Goal: Communication & Community: Answer question/provide support

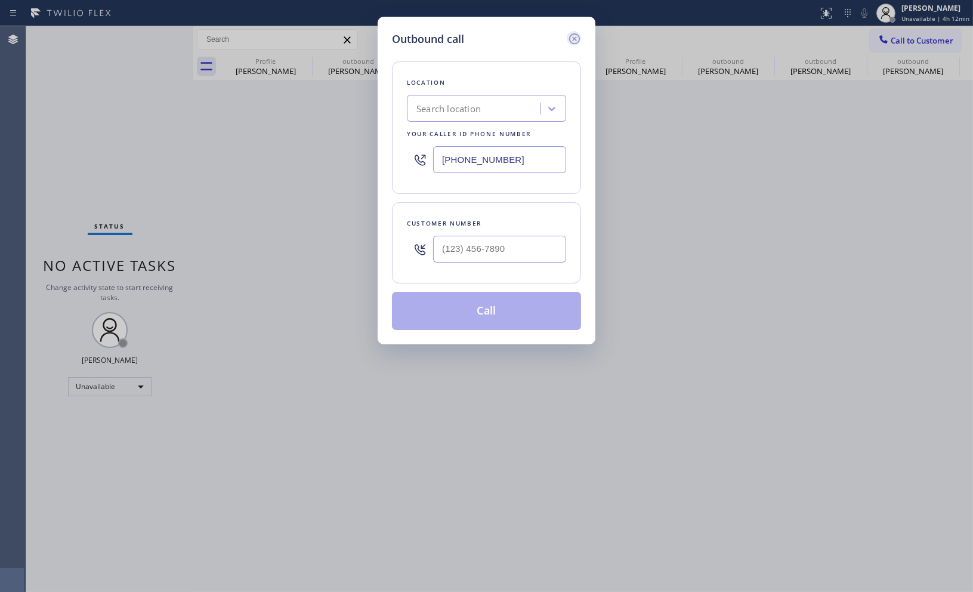
click at [573, 39] on icon at bounding box center [574, 38] width 11 height 11
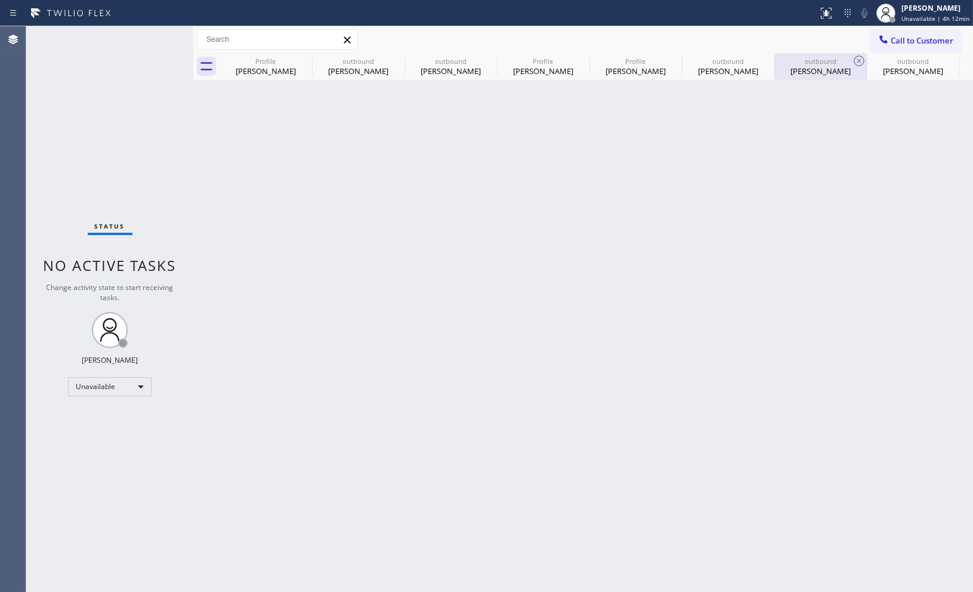
click at [809, 69] on div "[PERSON_NAME]" at bounding box center [821, 71] width 90 height 11
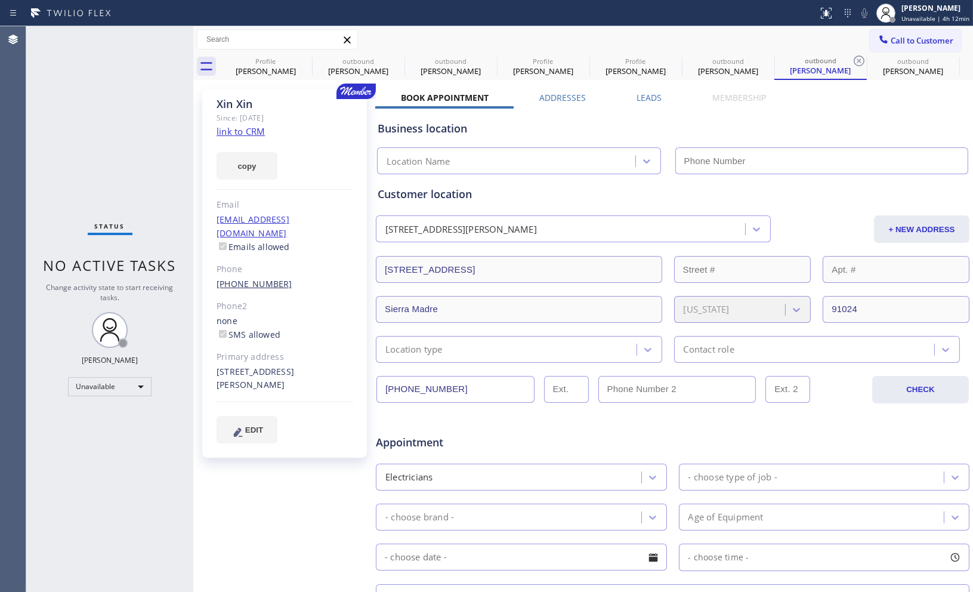
click at [258, 278] on link "[PHONE_NUMBER]" at bounding box center [255, 283] width 76 height 11
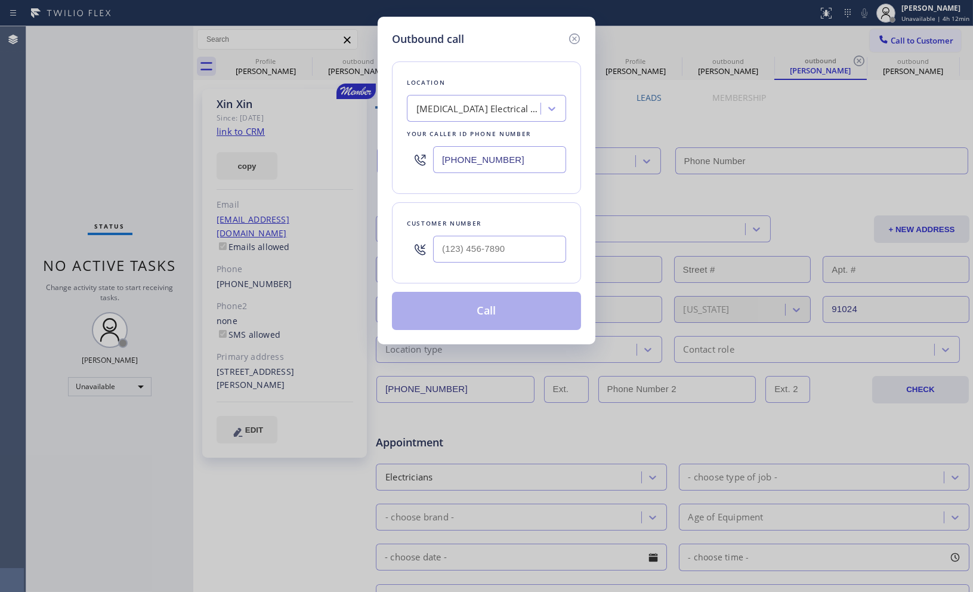
type input "[PHONE_NUMBER]"
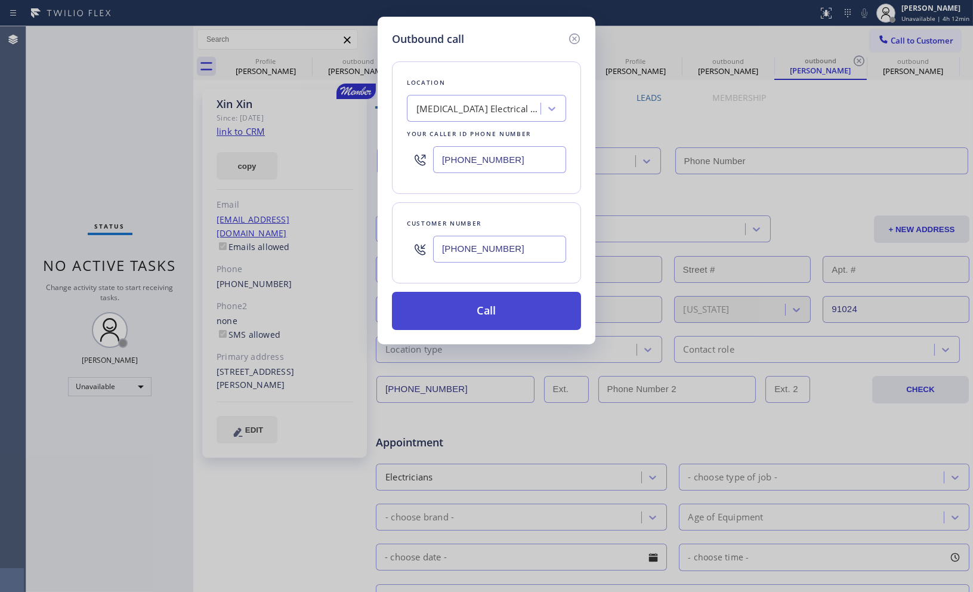
click at [487, 319] on button "Call" at bounding box center [486, 311] width 189 height 38
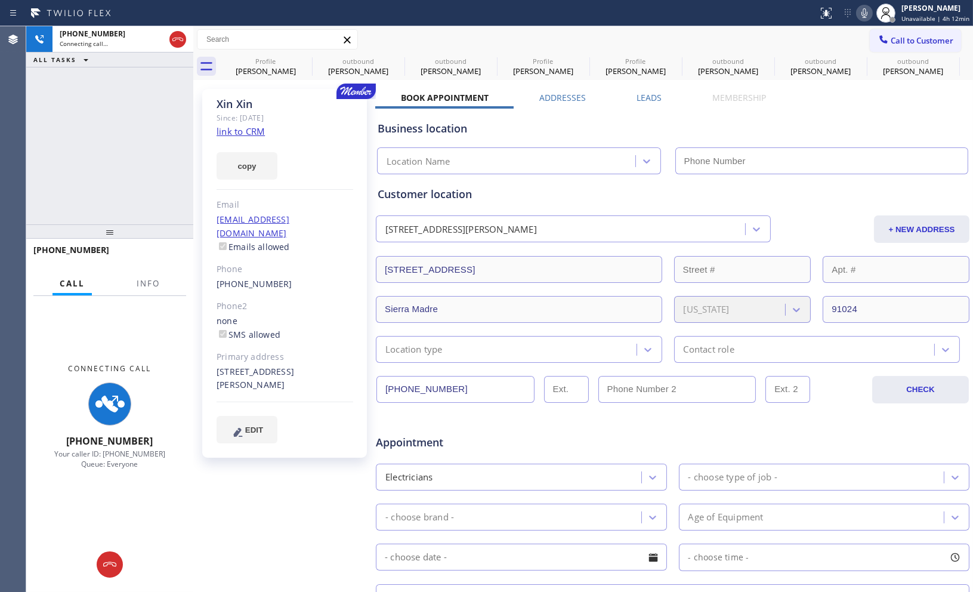
type input "[PHONE_NUMBER]"
click at [862, 13] on icon at bounding box center [865, 13] width 6 height 10
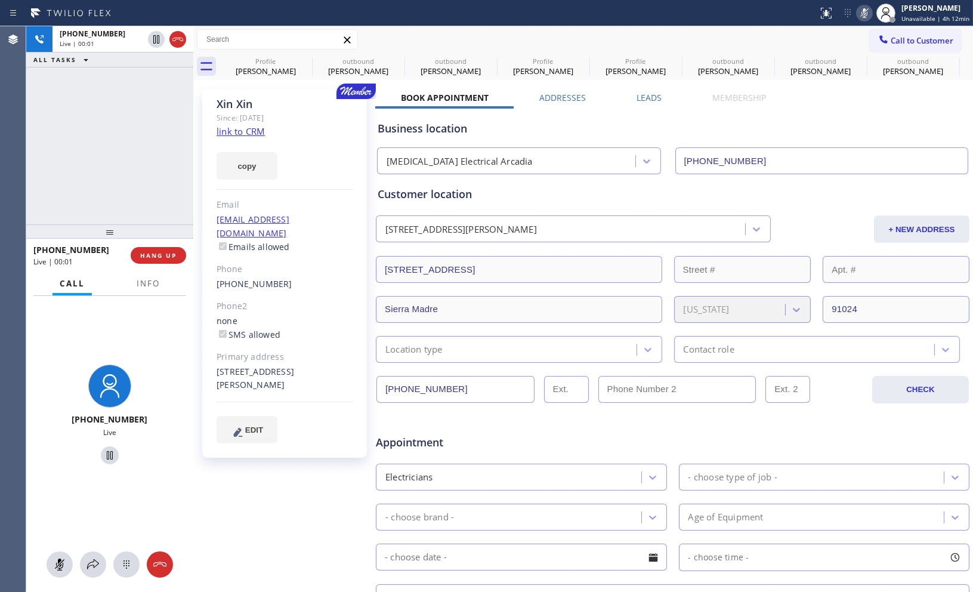
click at [857, 13] on icon at bounding box center [864, 13] width 14 height 14
click at [118, 169] on div "[PHONE_NUMBER] Live | 00:24 ALL TASKS ALL TASKS ACTIVE TASKS TASKS IN WRAP UP" at bounding box center [109, 125] width 167 height 198
click at [857, 16] on icon at bounding box center [864, 13] width 14 height 14
click at [857, 18] on icon at bounding box center [864, 13] width 14 height 14
click at [135, 150] on div "[PHONE_NUMBER] Live | 00:31 ALL TASKS ALL TASKS ACTIVE TASKS TASKS IN WRAP UP" at bounding box center [109, 125] width 167 height 198
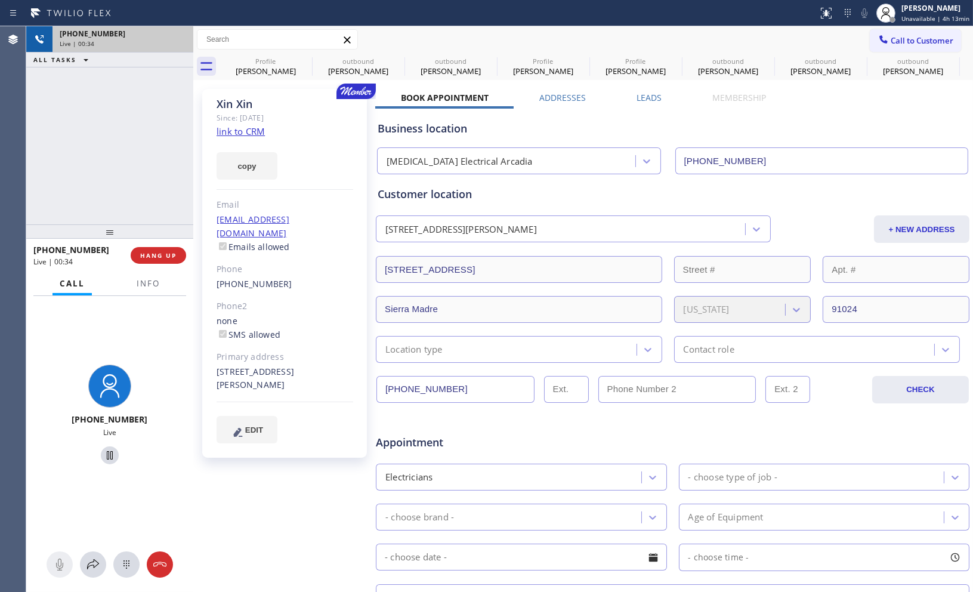
click at [177, 44] on div "Live | 00:34" at bounding box center [123, 43] width 126 height 8
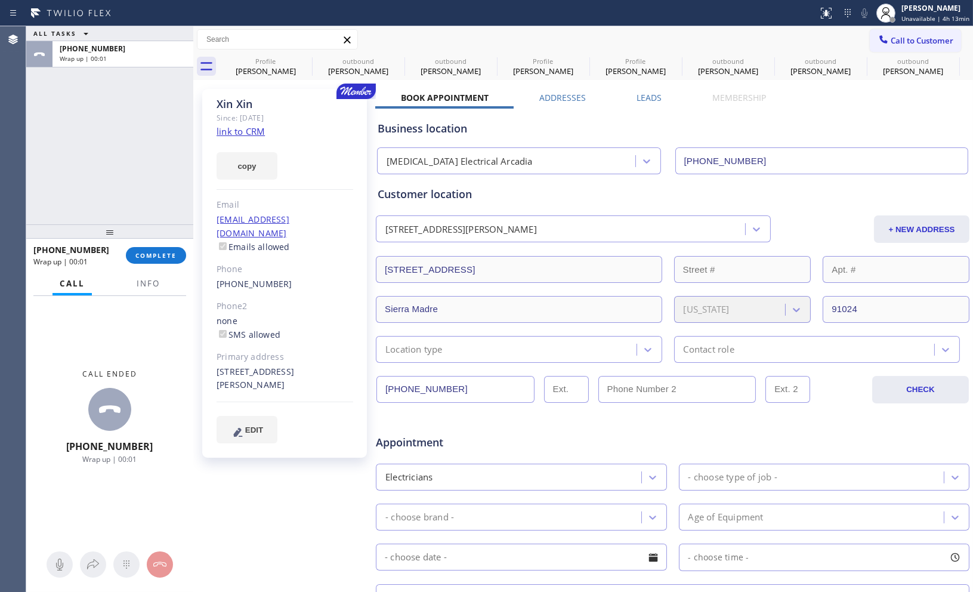
drag, startPoint x: 138, startPoint y: 170, endPoint x: 171, endPoint y: 228, distance: 66.8
click at [138, 169] on div "ALL TASKS ALL TASKS ACTIVE TASKS TASKS IN WRAP UP [PHONE_NUMBER] Wrap up | 00:01" at bounding box center [109, 125] width 167 height 198
click at [171, 252] on span "COMPLETE" at bounding box center [155, 255] width 41 height 8
click at [157, 186] on div "ALL TASKS ALL TASKS ACTIVE TASKS TASKS IN WRAP UP [PHONE_NUMBER] Wrap up | 00:01" at bounding box center [109, 125] width 167 height 198
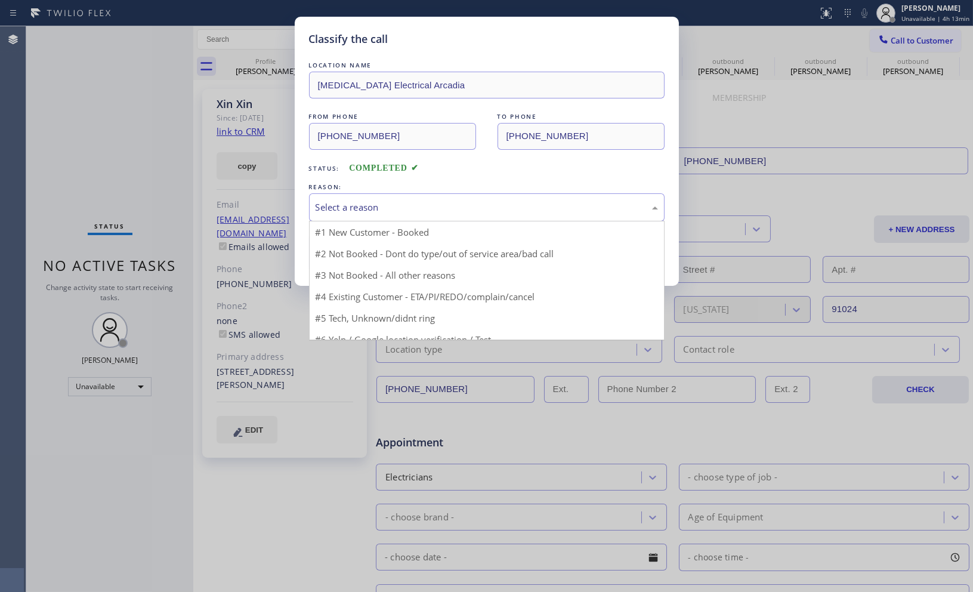
click at [412, 200] on div "Select a reason" at bounding box center [487, 207] width 343 height 14
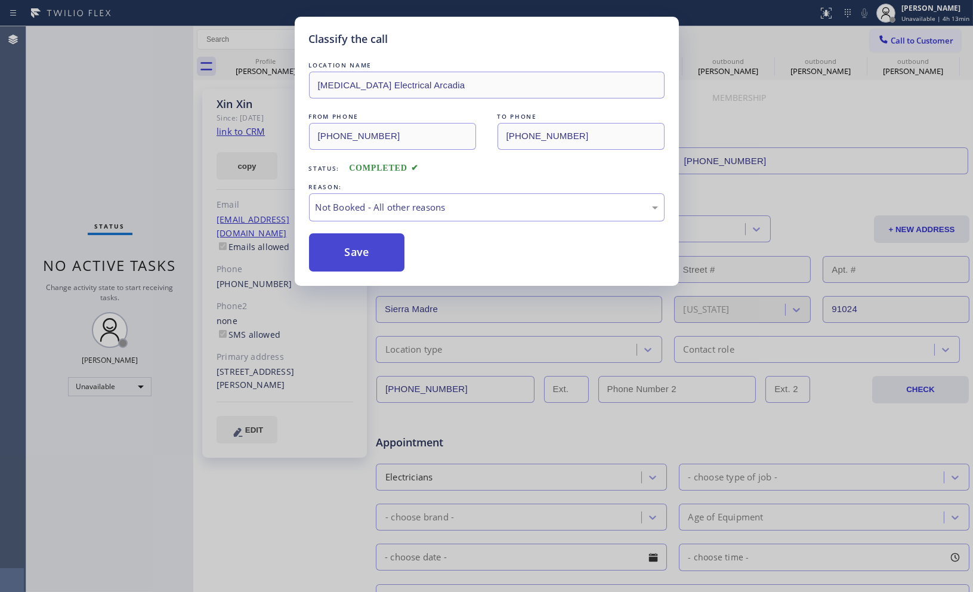
click at [344, 251] on button "Save" at bounding box center [357, 252] width 96 height 38
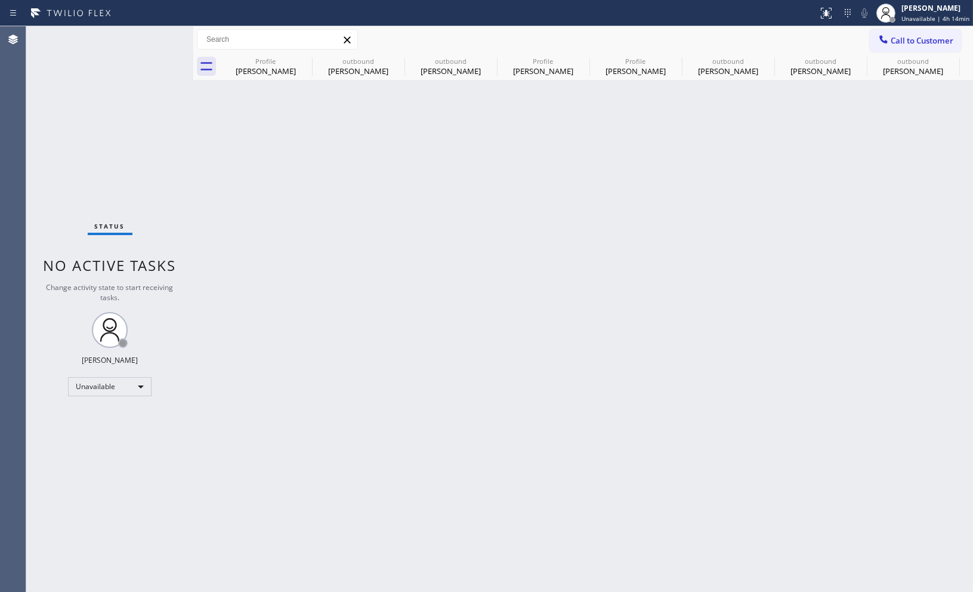
click at [104, 147] on div "Status No active tasks Change activity state to start receiving tasks. [PERSON_…" at bounding box center [109, 309] width 167 height 566
click at [766, 401] on div "Back to Dashboard Change Sender ID Customers Technicians Select a contact Outbo…" at bounding box center [583, 309] width 780 height 566
click at [810, 70] on div "[PERSON_NAME]" at bounding box center [821, 71] width 90 height 11
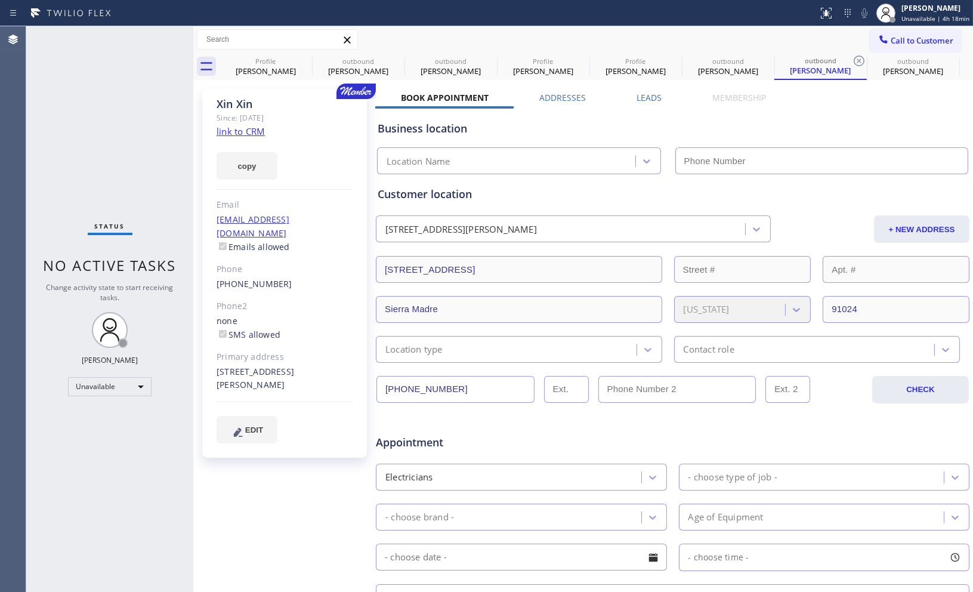
click at [311, 171] on div "copy" at bounding box center [285, 158] width 137 height 41
click at [270, 278] on link "[PHONE_NUMBER]" at bounding box center [255, 283] width 76 height 11
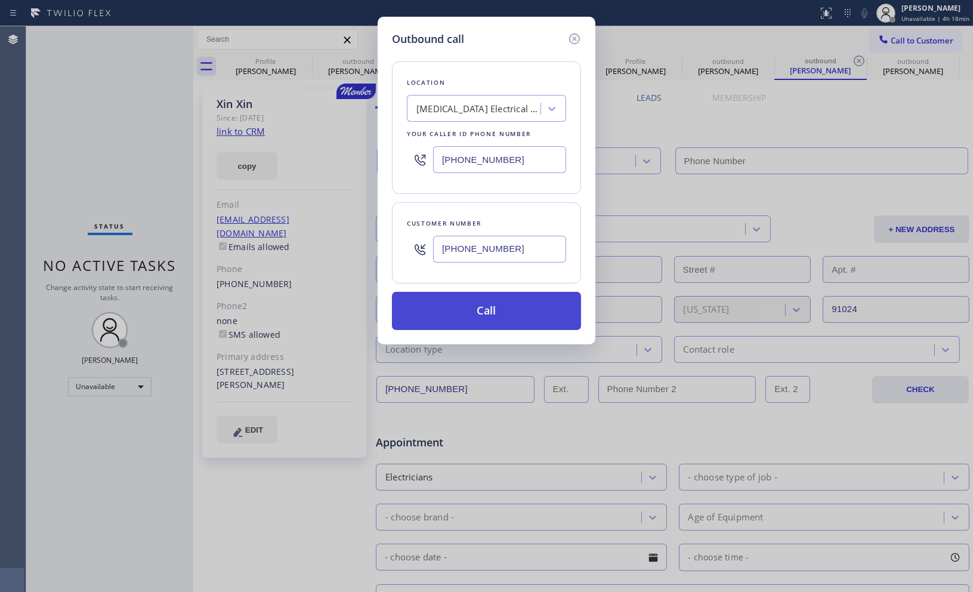
click at [509, 305] on button "Call" at bounding box center [486, 311] width 189 height 38
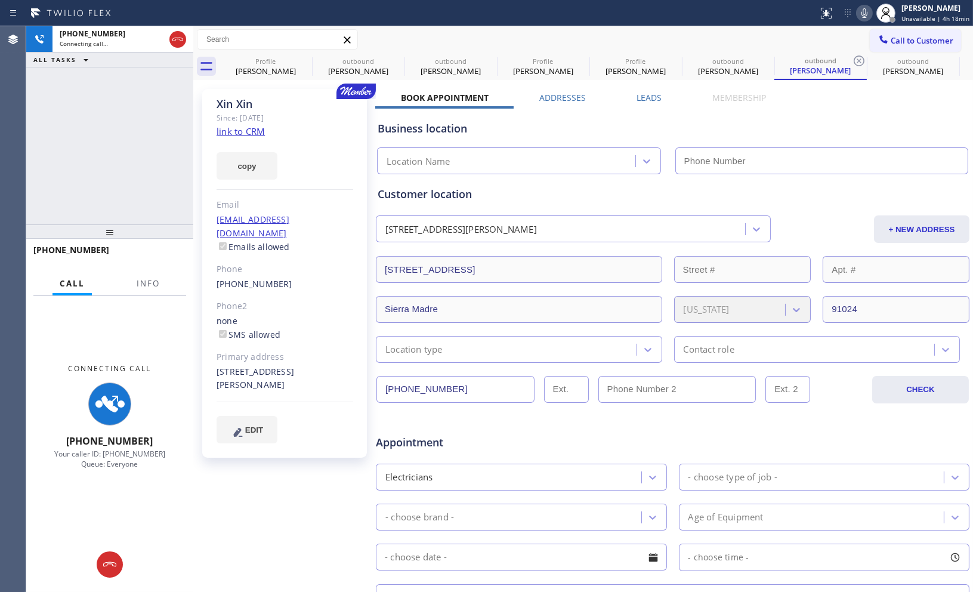
click at [862, 15] on icon at bounding box center [865, 13] width 6 height 10
type input "[PHONE_NUMBER]"
click at [69, 158] on div "[PHONE_NUMBER] Connecting call… ALL TASKS ALL TASKS ACTIVE TASKS TASKS IN WRAP …" at bounding box center [109, 125] width 167 height 198
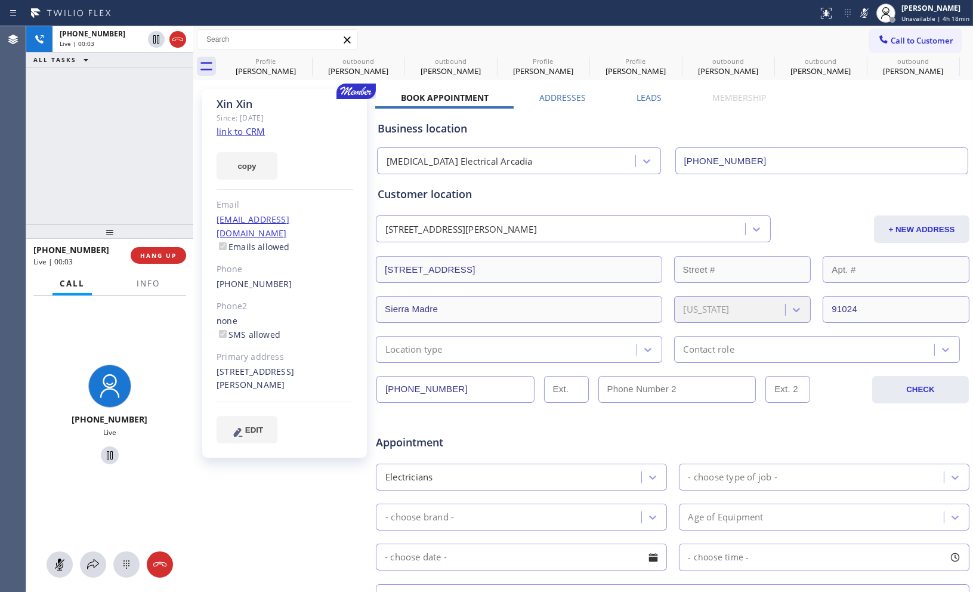
click at [258, 131] on link "link to CRM" at bounding box center [241, 131] width 48 height 12
click at [174, 37] on icon at bounding box center [178, 39] width 14 height 14
click at [151, 146] on div "[PHONE_NUMBER] Live | 00:08 ALL TASKS ALL TASKS ACTIVE TASKS TASKS IN WRAP UP" at bounding box center [109, 125] width 167 height 198
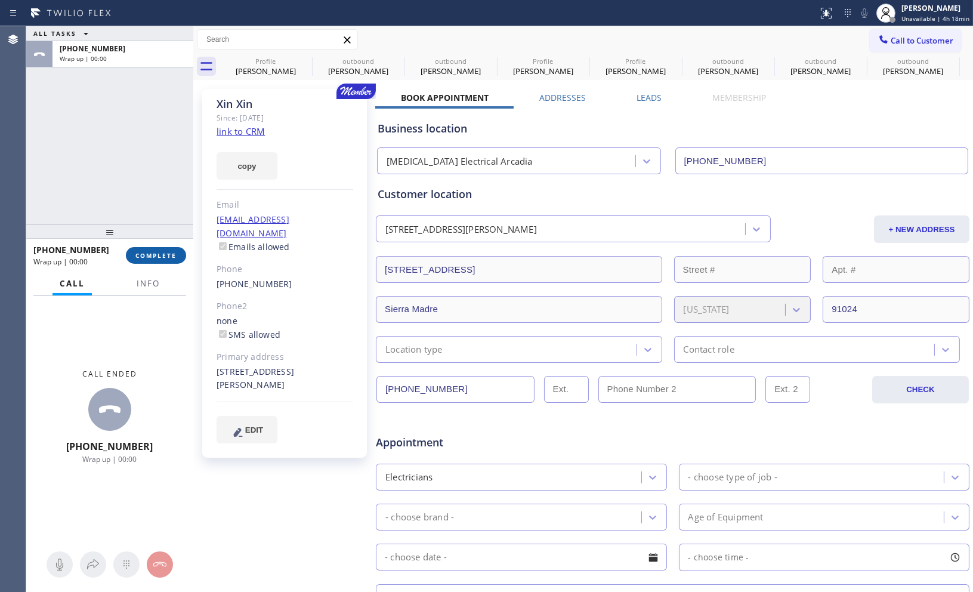
click at [163, 257] on span "COMPLETE" at bounding box center [155, 255] width 41 height 8
click at [161, 171] on div "ALL TASKS ALL TASKS ACTIVE TASKS TASKS IN WRAP UP [PHONE_NUMBER] Wrap up | 00:00" at bounding box center [109, 125] width 167 height 198
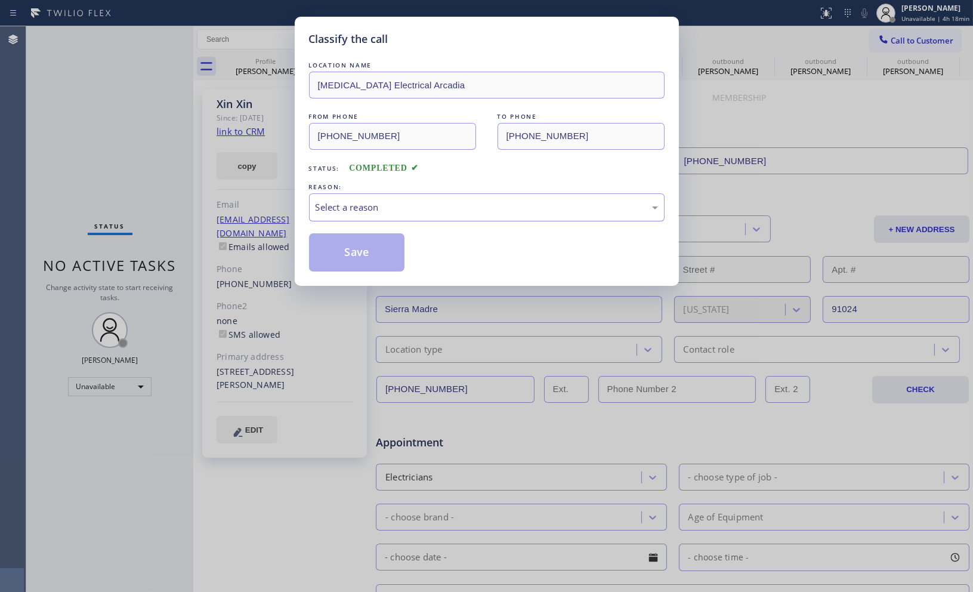
click at [460, 205] on div "Select a reason" at bounding box center [487, 207] width 343 height 14
click at [388, 249] on button "Save" at bounding box center [357, 252] width 96 height 38
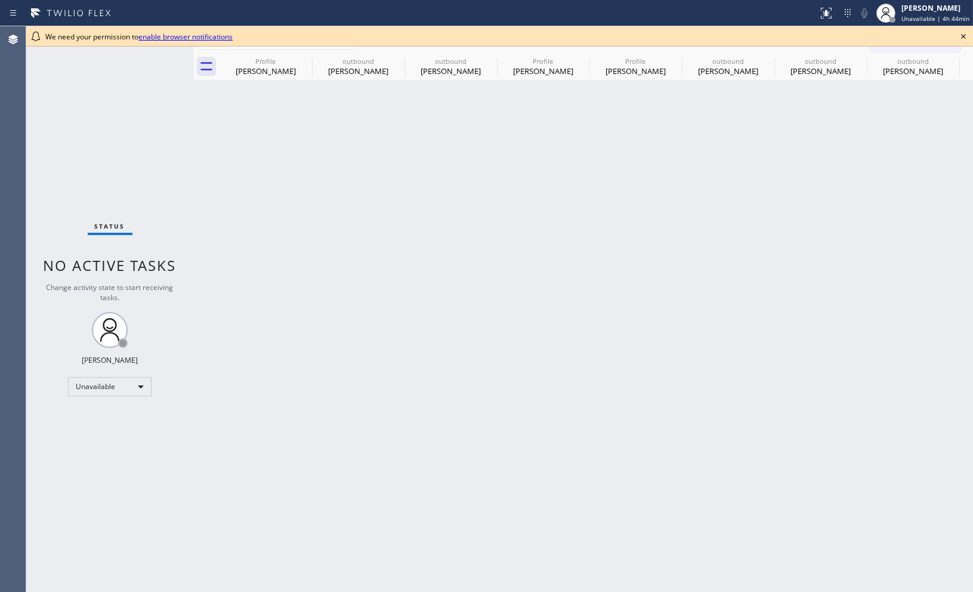
click at [961, 33] on icon at bounding box center [963, 36] width 14 height 14
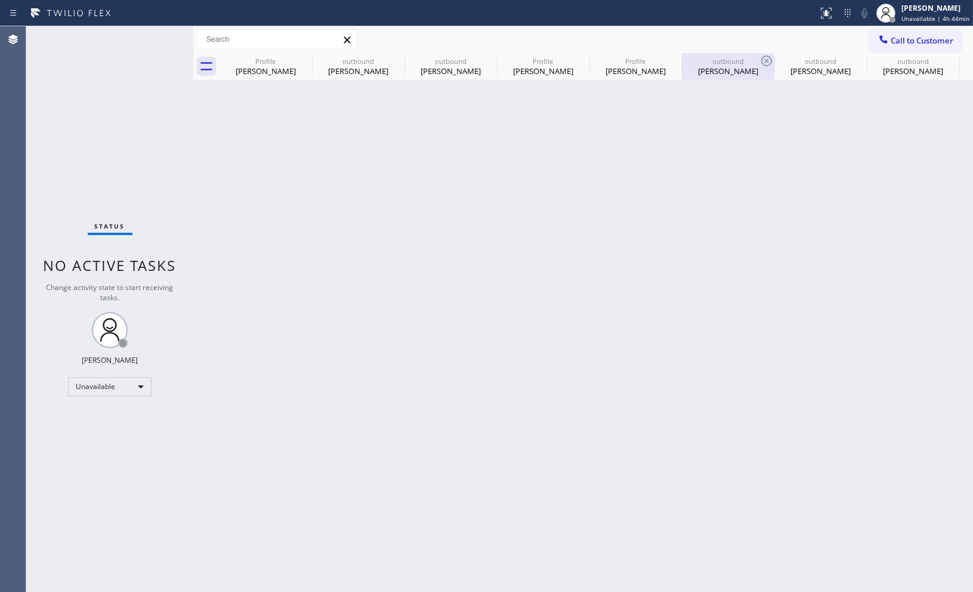
click at [712, 61] on div "outbound" at bounding box center [728, 61] width 90 height 9
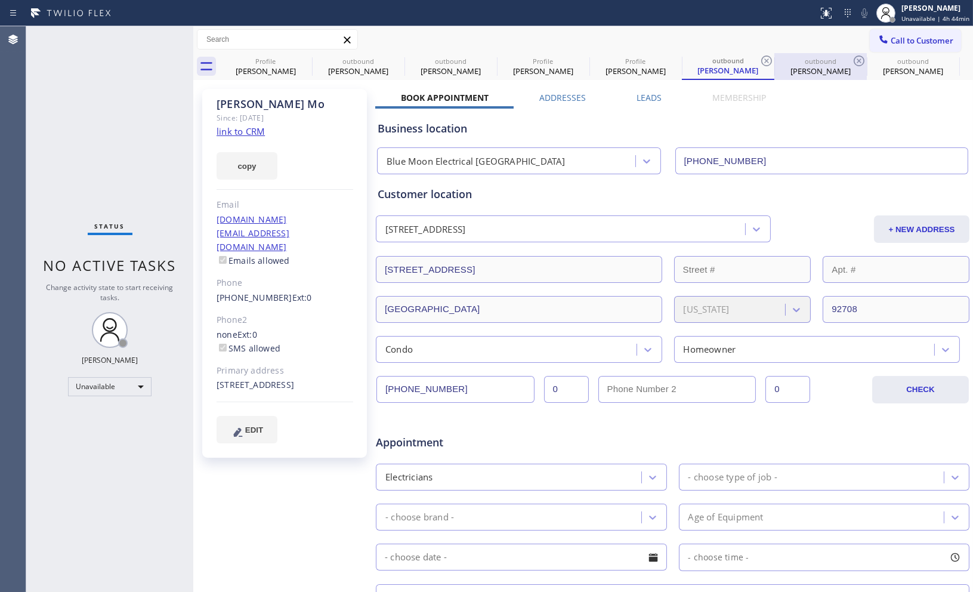
click at [816, 63] on div "outbound" at bounding box center [821, 61] width 90 height 9
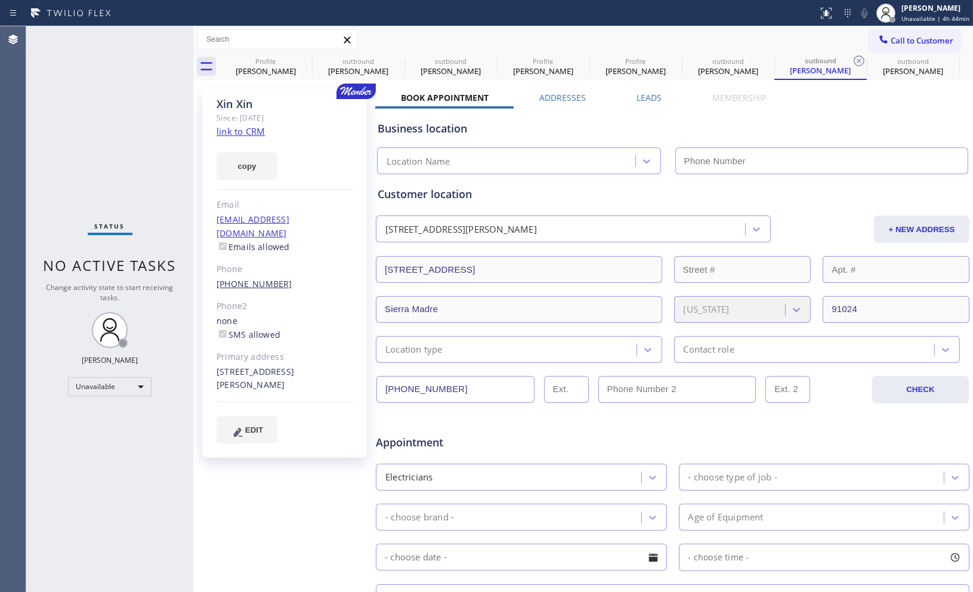
click at [246, 278] on link "[PHONE_NUMBER]" at bounding box center [255, 283] width 76 height 11
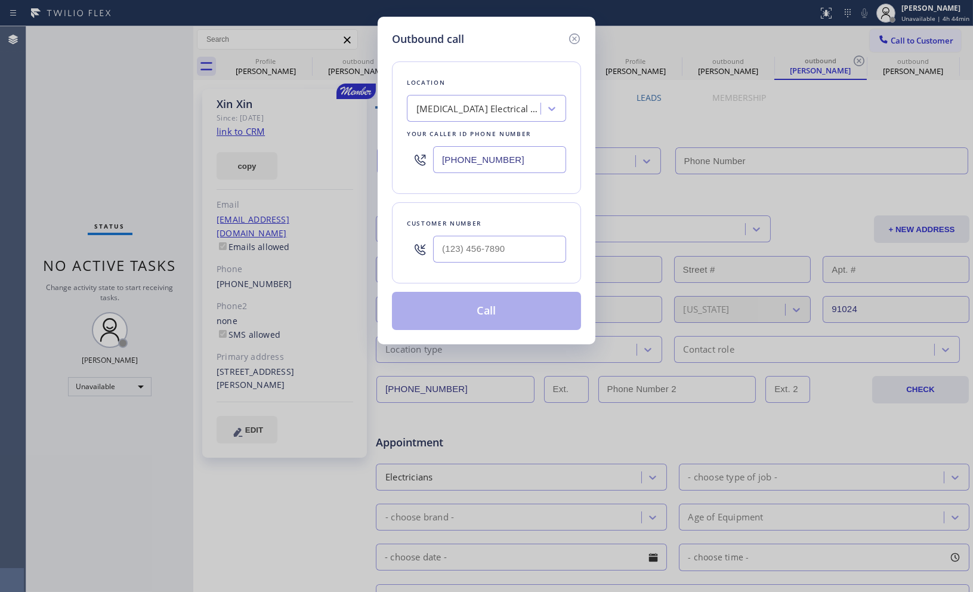
type input "[PHONE_NUMBER]"
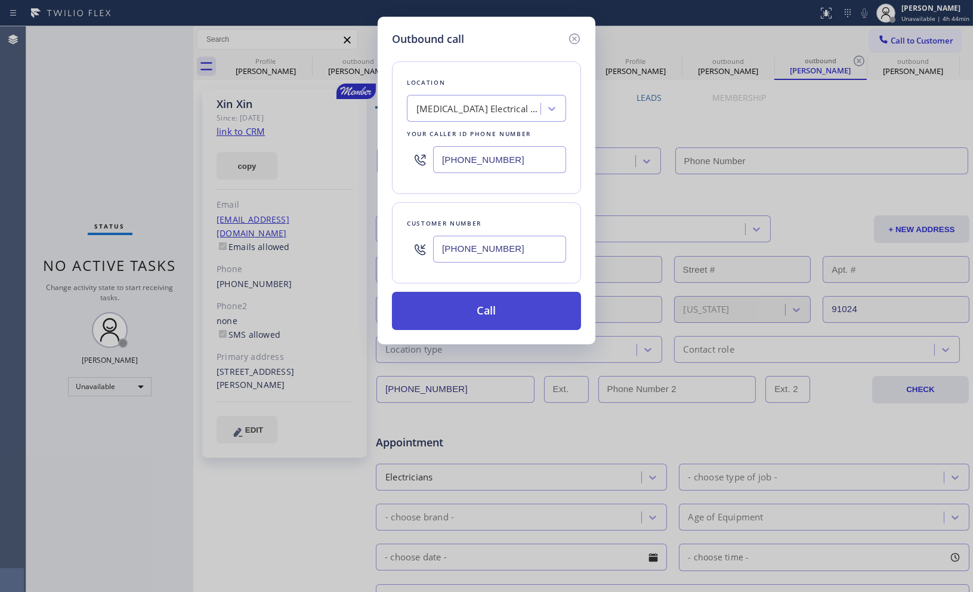
click at [514, 313] on button "Call" at bounding box center [486, 311] width 189 height 38
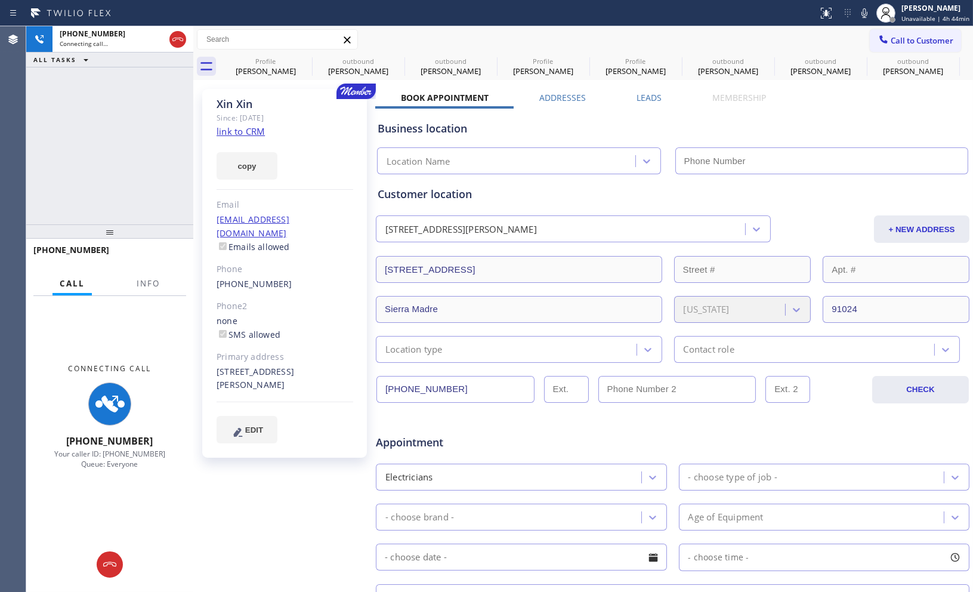
type input "[PHONE_NUMBER]"
click at [69, 163] on div "[PHONE_NUMBER] Connecting call… ALL TASKS ALL TASKS ACTIVE TASKS TASKS IN WRAP …" at bounding box center [109, 125] width 167 height 198
click at [105, 153] on div "[PHONE_NUMBER] Connecting call… ALL TASKS ALL TASKS ACTIVE TASKS TASKS IN WRAP …" at bounding box center [109, 125] width 167 height 198
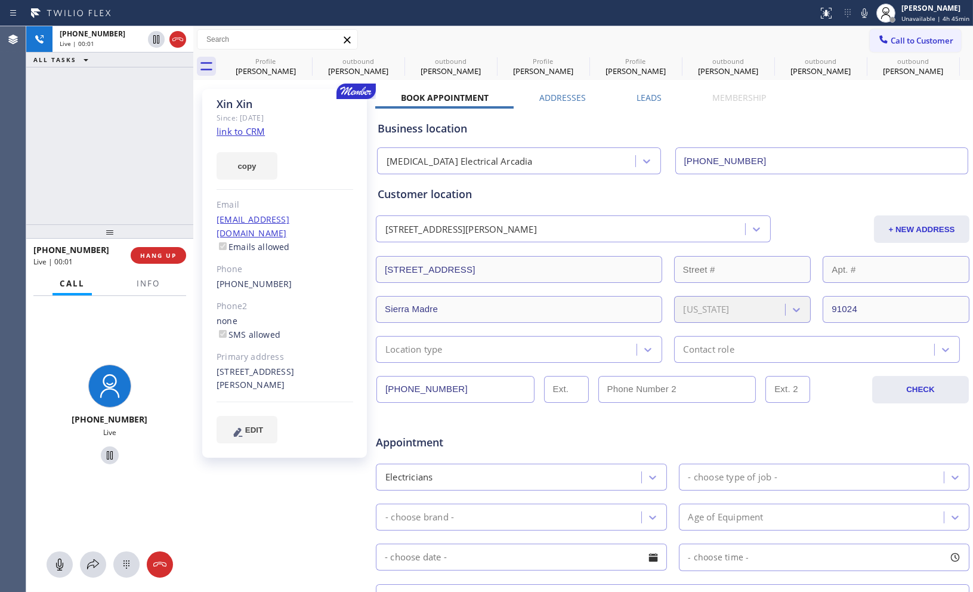
click at [97, 155] on div "+13234566613 Live | 00:01 ALL TASKS ALL TASKS ACTIVE TASKS TASKS IN WRAP UP" at bounding box center [109, 125] width 167 height 198
click at [177, 44] on icon at bounding box center [178, 39] width 14 height 14
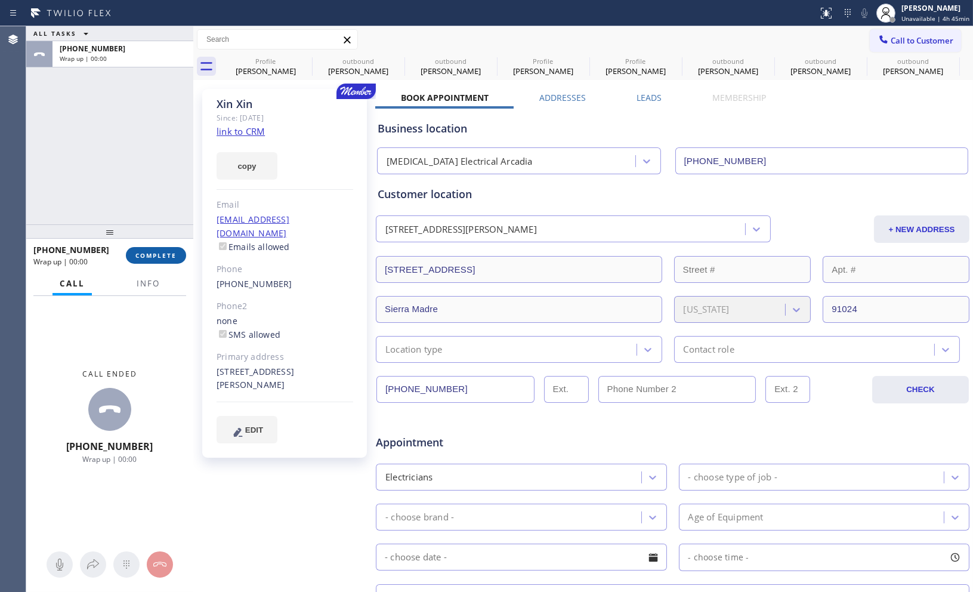
click at [162, 260] on button "COMPLETE" at bounding box center [156, 255] width 60 height 17
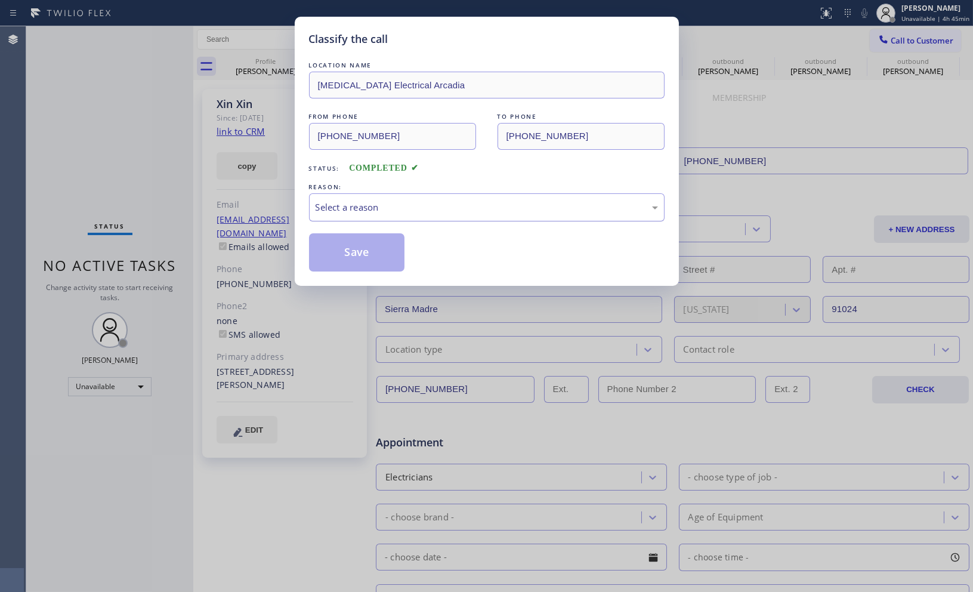
click at [371, 206] on div "Select a reason" at bounding box center [487, 207] width 343 height 14
click at [379, 246] on button "Save" at bounding box center [357, 252] width 96 height 38
